Goal: Entertainment & Leisure: Consume media (video, audio)

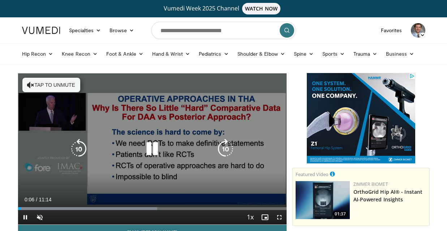
click at [34, 90] on button "Tap to unmute" at bounding box center [51, 85] width 58 height 14
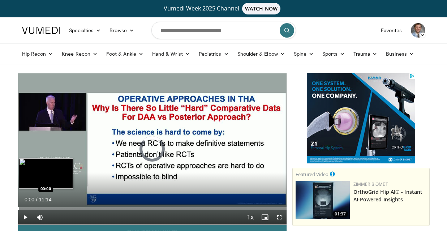
drag, startPoint x: 24, startPoint y: 208, endPoint x: 18, endPoint y: 207, distance: 5.8
click at [18, 207] on div "Progress Bar" at bounding box center [18, 208] width 1 height 3
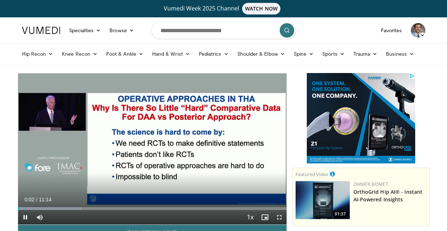
click at [27, 216] on span "Video Player" at bounding box center [25, 217] width 14 height 14
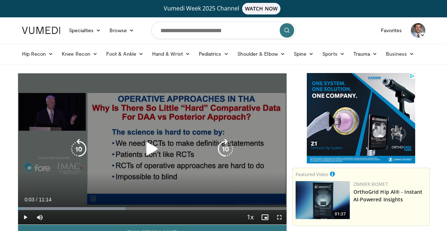
click at [150, 150] on icon "Video Player" at bounding box center [152, 149] width 20 height 20
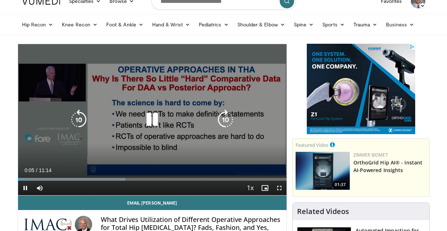
scroll to position [31, 0]
